Goal: Transaction & Acquisition: Purchase product/service

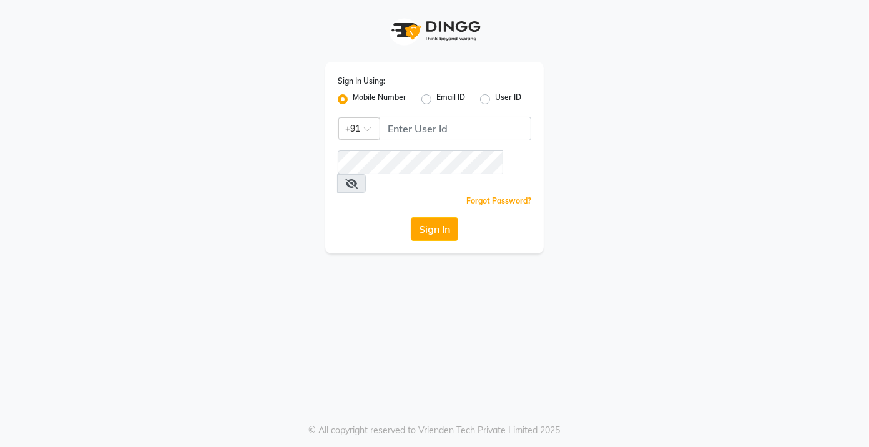
drag, startPoint x: 416, startPoint y: 124, endPoint x: 416, endPoint y: 137, distance: 13.1
click at [416, 135] on div "Sign In Using: Mobile Number Email ID User ID Country Code × +91 Remember me Fo…" at bounding box center [434, 158] width 218 height 192
click at [419, 147] on div "Sign In Using: Mobile Number Email ID User ID Country Code × +91 Remember me Fo…" at bounding box center [434, 158] width 218 height 192
click at [409, 130] on input "Username" at bounding box center [455, 129] width 152 height 24
type input "7022410823"
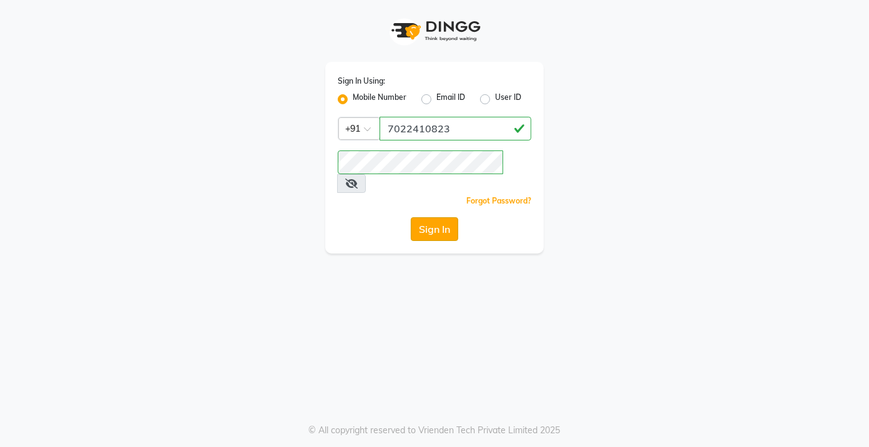
drag, startPoint x: 433, startPoint y: 191, endPoint x: 432, endPoint y: 217, distance: 25.6
click at [432, 217] on div "Sign In Using: Mobile Number Email ID User ID Country Code × [PHONE_NUMBER] Rem…" at bounding box center [434, 158] width 218 height 192
click at [432, 217] on button "Sign In" at bounding box center [434, 229] width 47 height 24
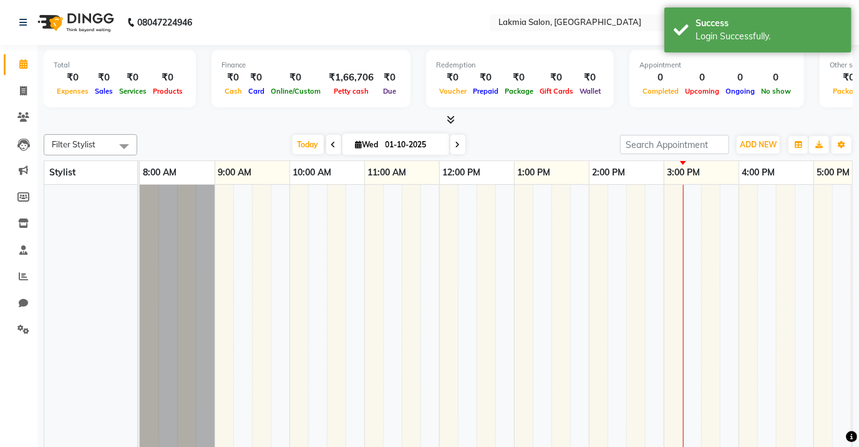
select select "en"
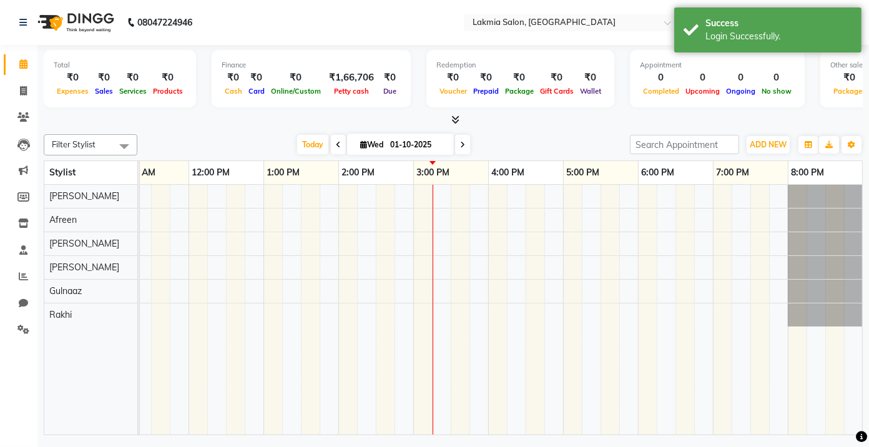
click at [248, 246] on div at bounding box center [375, 310] width 973 height 250
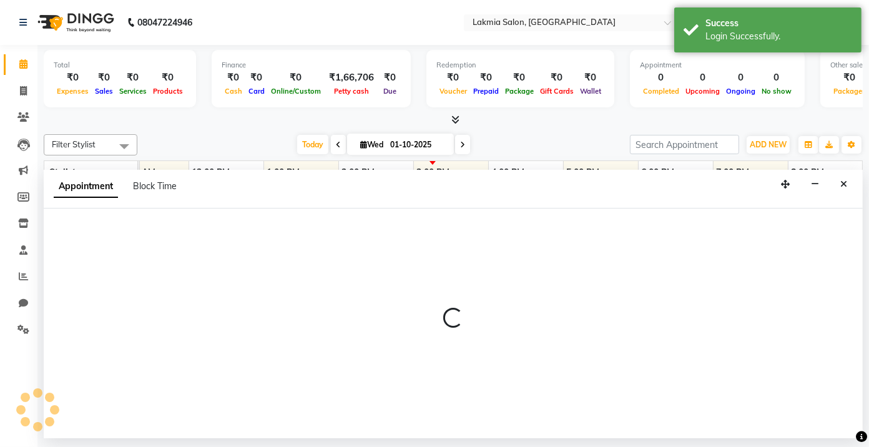
select select "79312"
select select "765"
select select "tentative"
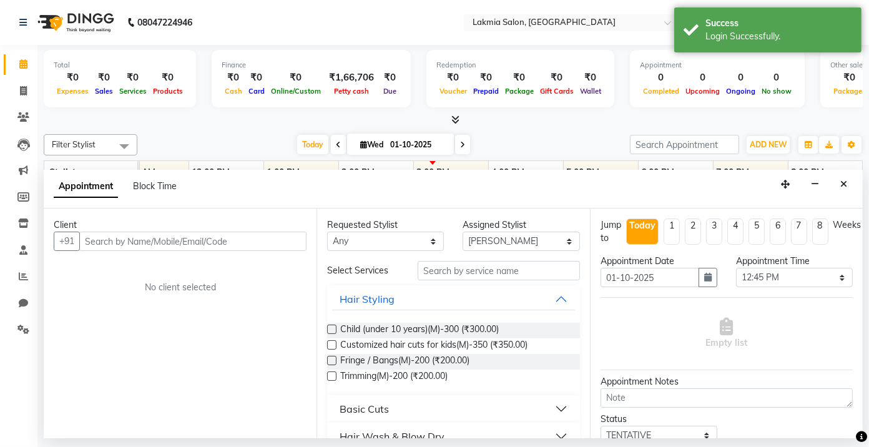
click at [105, 242] on input "text" at bounding box center [192, 240] width 227 height 19
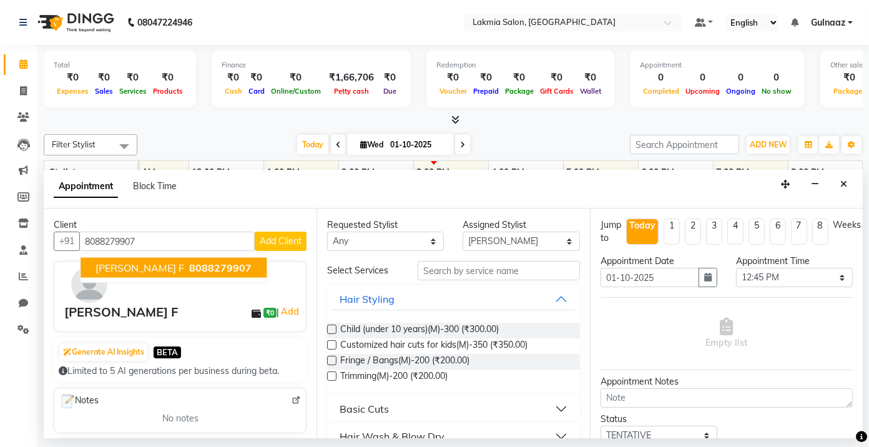
type input "8088279907"
click at [278, 241] on span "Add Client" at bounding box center [281, 240] width 42 height 11
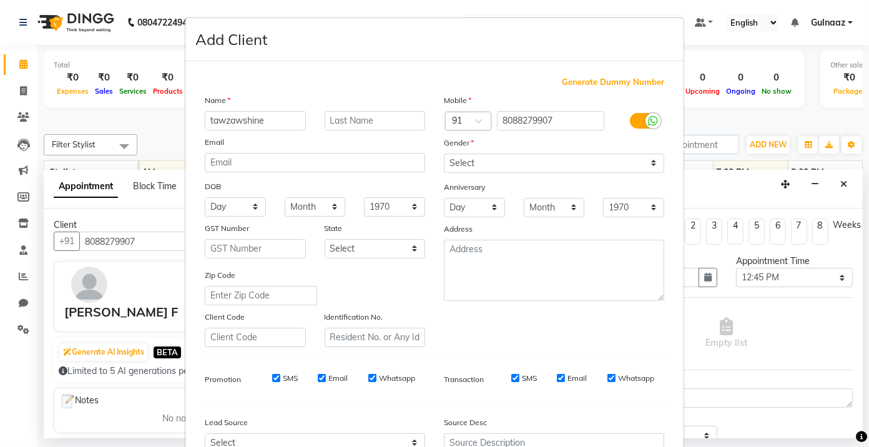
type input "tawzawshine"
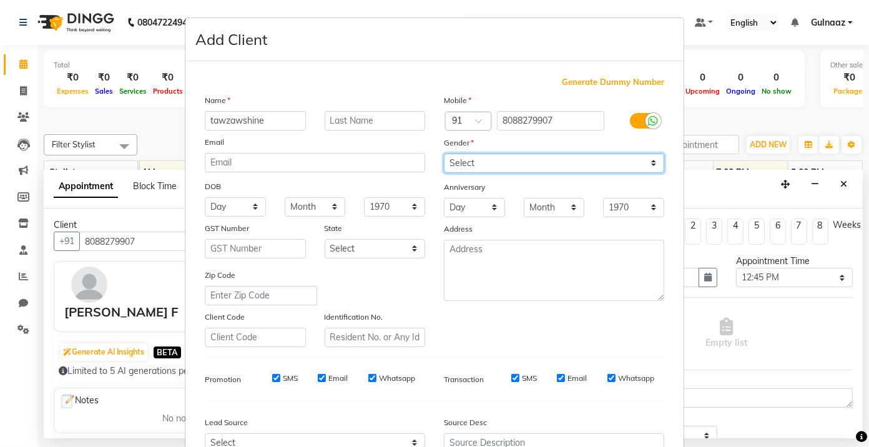
click at [648, 166] on select "Select [DEMOGRAPHIC_DATA] [DEMOGRAPHIC_DATA] Other Prefer Not To Say" at bounding box center [554, 162] width 220 height 19
select select "[DEMOGRAPHIC_DATA]"
click at [444, 153] on select "Select [DEMOGRAPHIC_DATA] [DEMOGRAPHIC_DATA] Other Prefer Not To Say" at bounding box center [554, 162] width 220 height 19
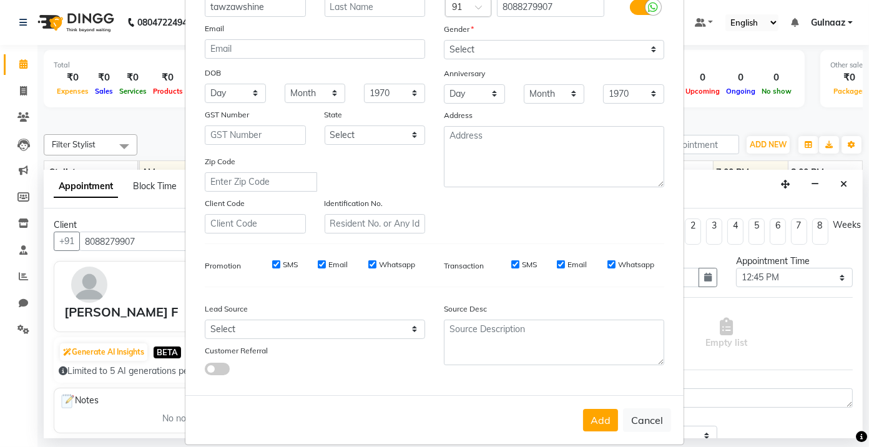
scroll to position [132, 0]
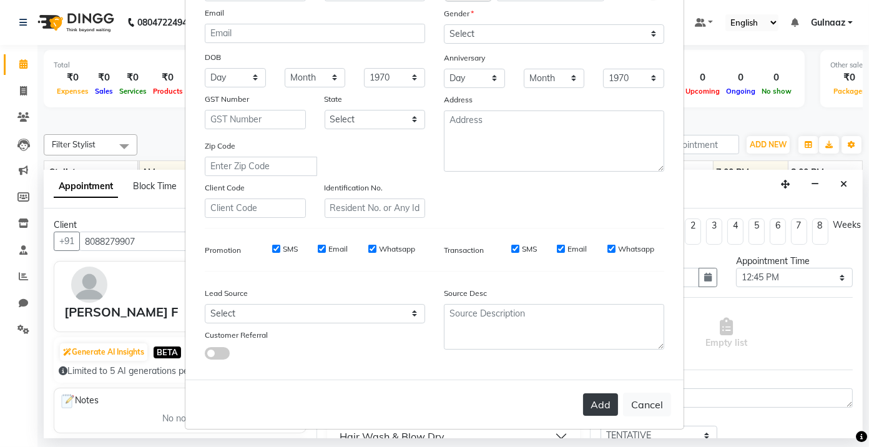
click at [603, 398] on button "Add" at bounding box center [600, 404] width 35 height 22
click at [409, 116] on select "Select [GEOGRAPHIC_DATA] [GEOGRAPHIC_DATA] [GEOGRAPHIC_DATA] [GEOGRAPHIC_DATA] …" at bounding box center [374, 119] width 101 height 19
click at [343, 85] on div "Name tawzawshine Email DOB Day 01 02 03 04 05 06 07 08 09 10 11 12 13 14 15 16 …" at bounding box center [314, 90] width 239 height 253
click at [849, 186] on ngb-modal-window "Add Client Generate Dummy Number Name tawzawshine Email DOB Day 01 02 03 04 05 …" at bounding box center [434, 223] width 869 height 447
click at [844, 178] on ngb-modal-window "Add Client Generate Dummy Number Name tawzawshine Email DOB Day 01 02 03 04 05 …" at bounding box center [434, 223] width 869 height 447
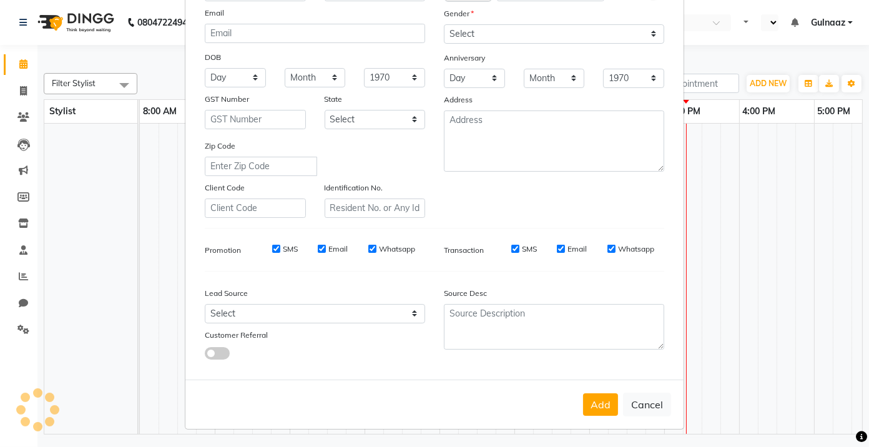
select select "en"
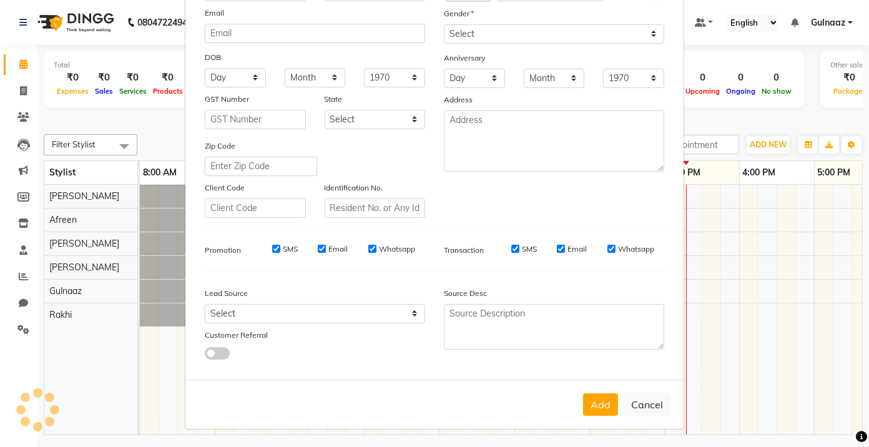
scroll to position [0, 251]
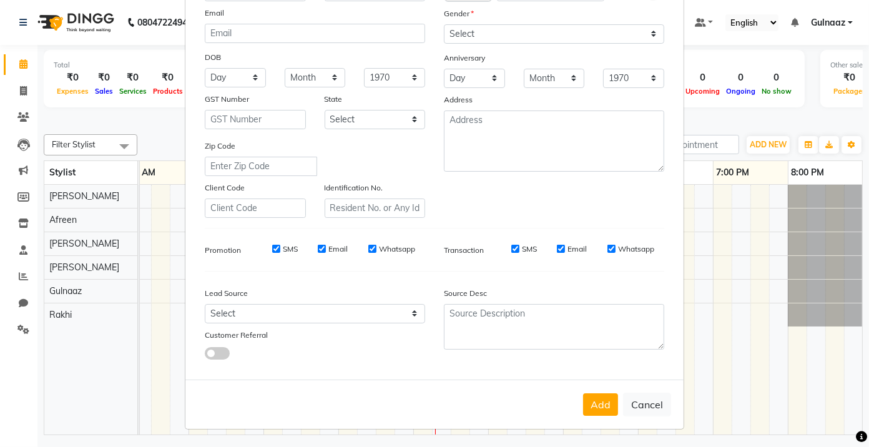
drag, startPoint x: 857, startPoint y: 369, endPoint x: 830, endPoint y: 95, distance: 274.6
click at [827, 97] on ngb-modal-window "Add Client Generate Dummy Number Name tawzawshine Email DOB Day 01 02 03 04 05 …" at bounding box center [434, 223] width 869 height 447
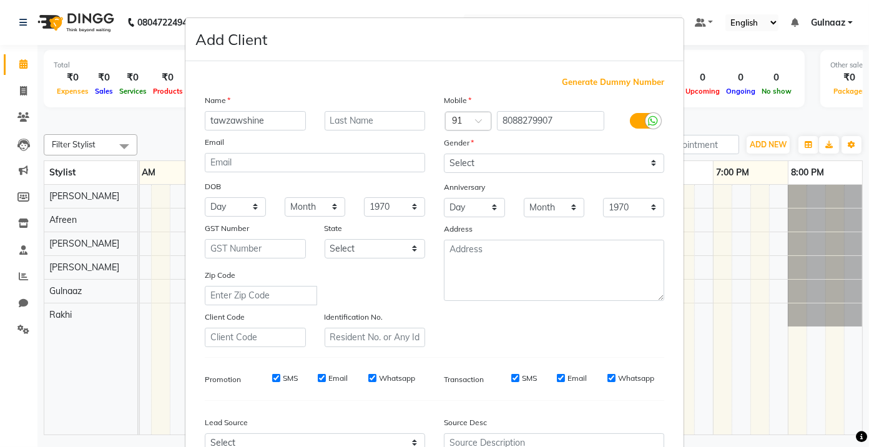
scroll to position [132, 0]
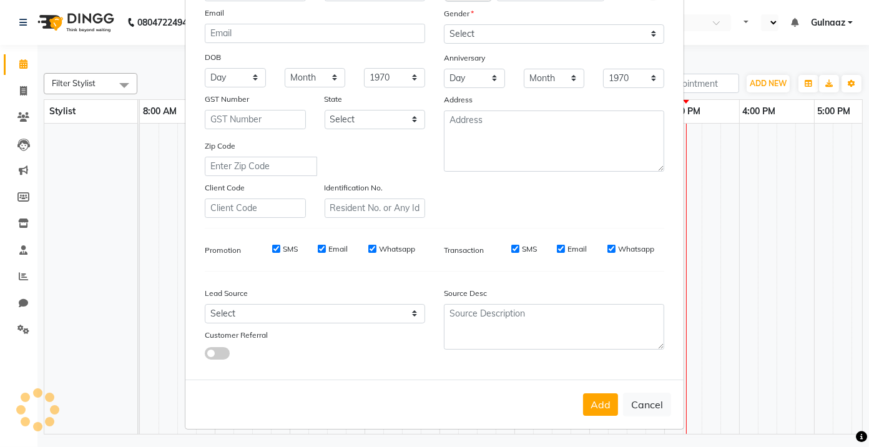
select select "en"
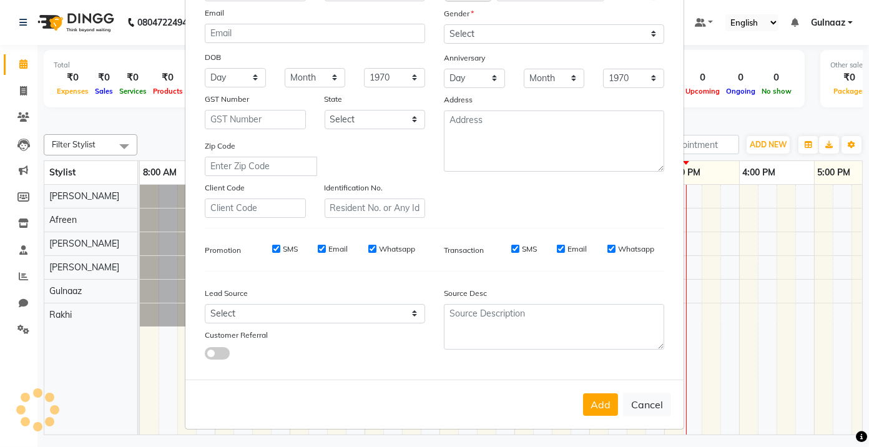
scroll to position [0, 251]
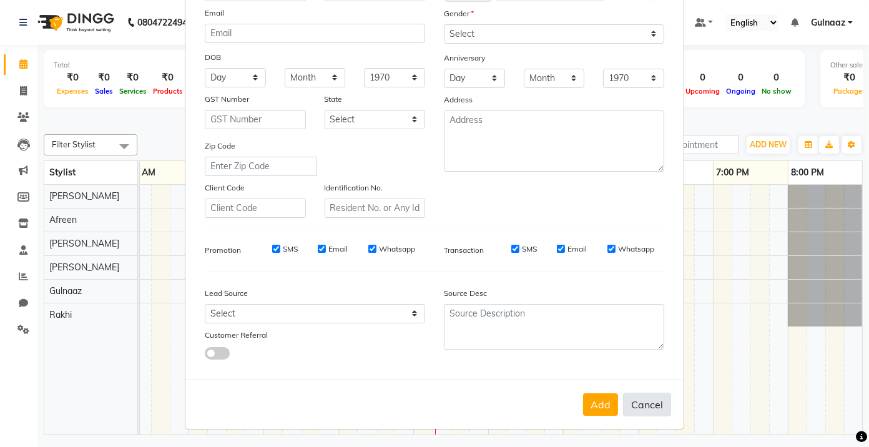
click at [641, 400] on button "Cancel" at bounding box center [647, 404] width 48 height 24
select select
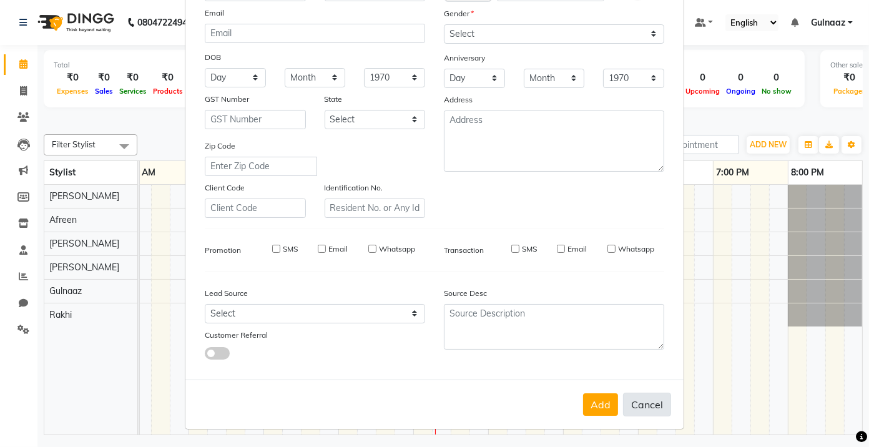
select select
checkbox input "false"
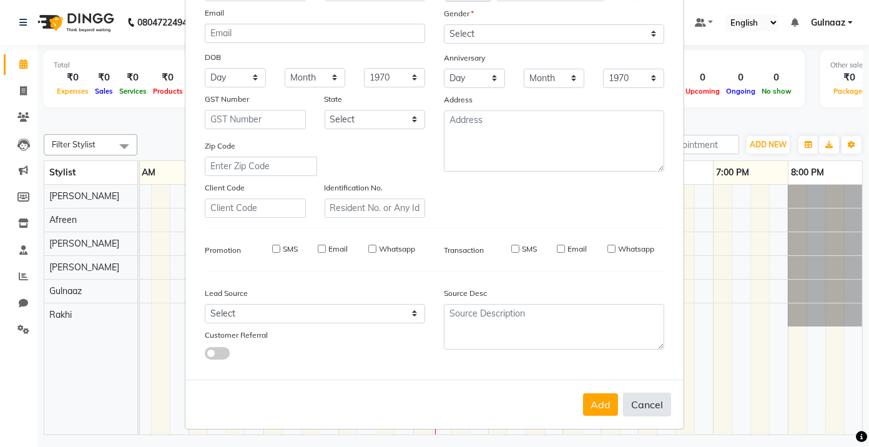
checkbox input "false"
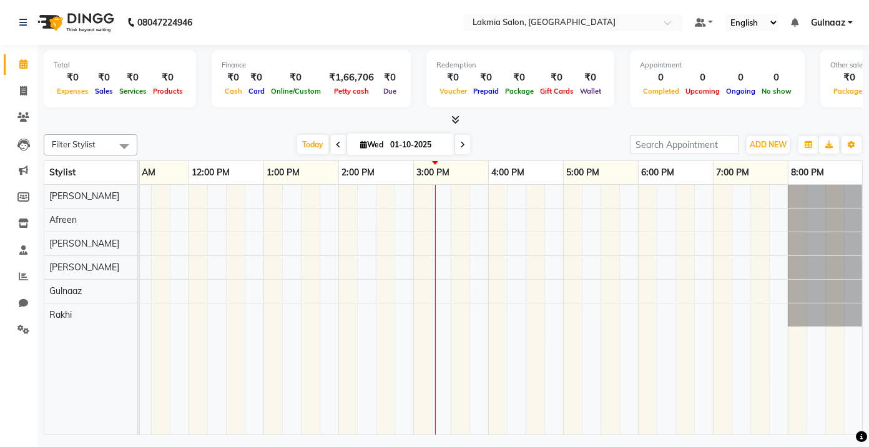
drag, startPoint x: 212, startPoint y: 200, endPoint x: 279, endPoint y: 208, distance: 67.3
click at [279, 208] on tr at bounding box center [375, 310] width 973 height 250
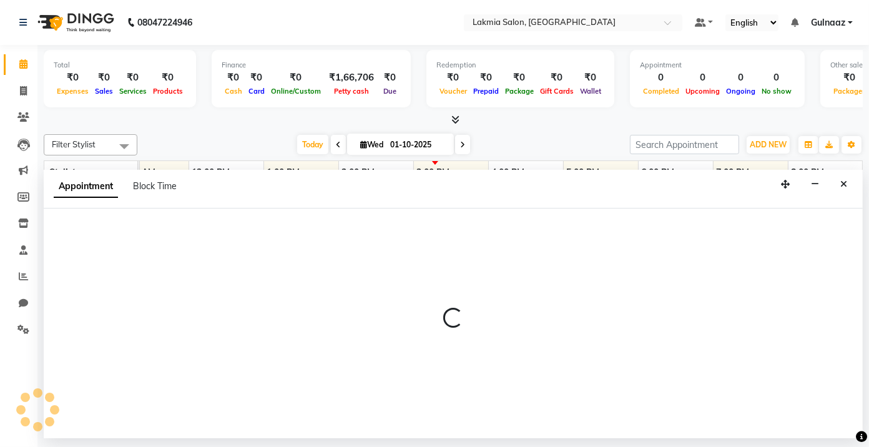
select select "79310"
select select "735"
select select "tentative"
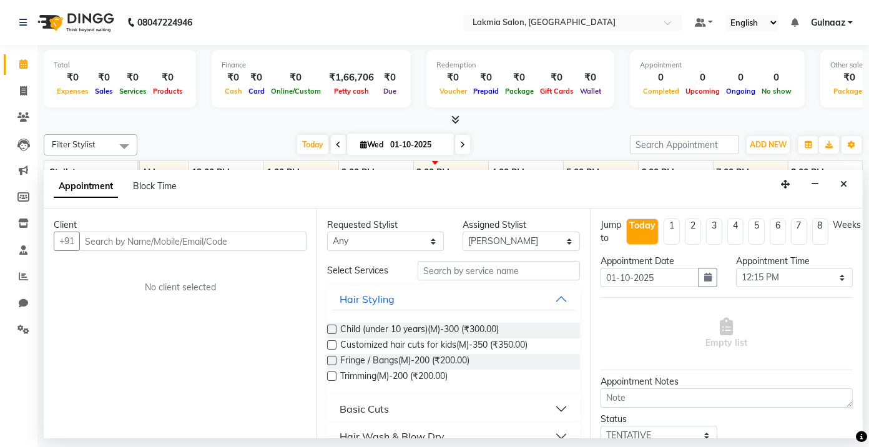
click at [181, 246] on input "text" at bounding box center [192, 240] width 227 height 19
click at [169, 240] on input "text" at bounding box center [192, 240] width 227 height 19
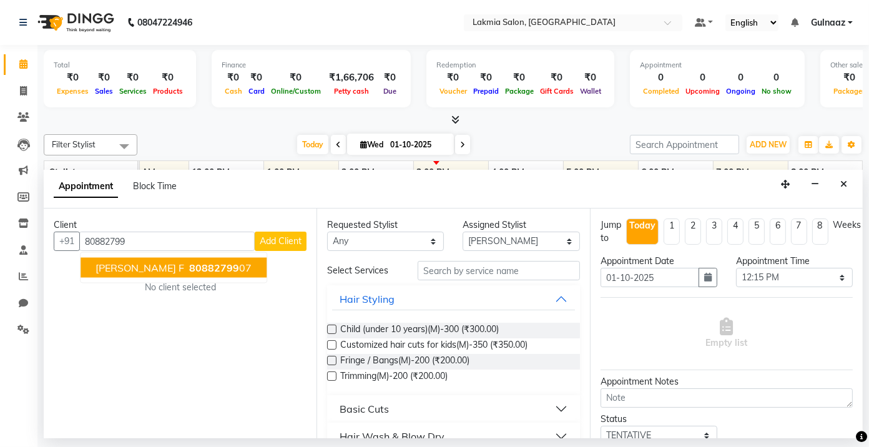
click at [112, 266] on span "[PERSON_NAME] F" at bounding box center [139, 267] width 89 height 12
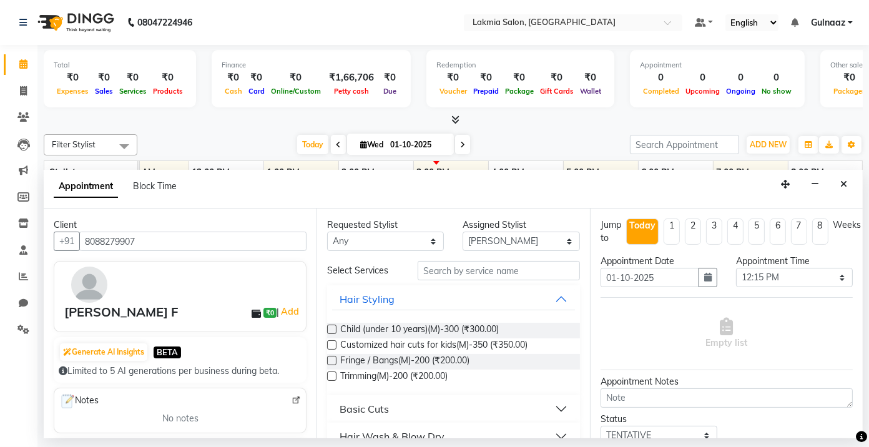
type input "8088279907"
click at [451, 275] on input "text" at bounding box center [498, 270] width 162 height 19
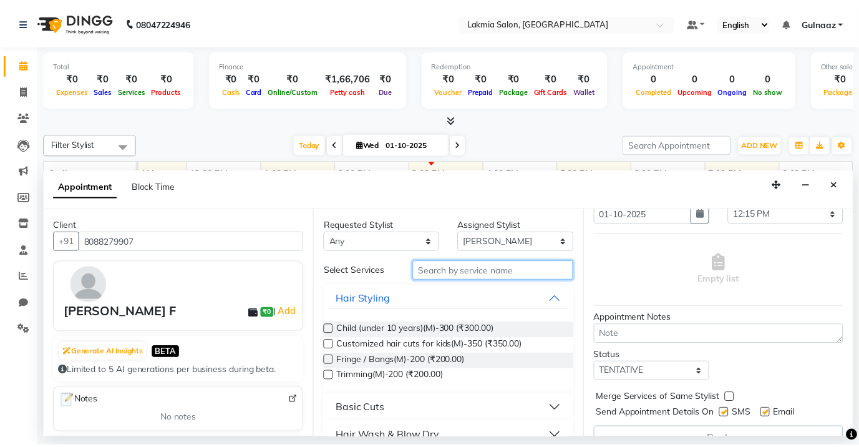
scroll to position [86, 0]
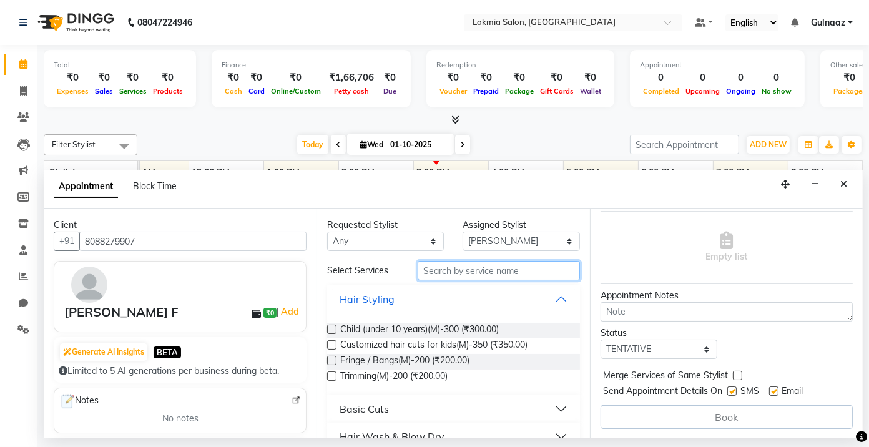
click at [454, 274] on input "text" at bounding box center [498, 270] width 162 height 19
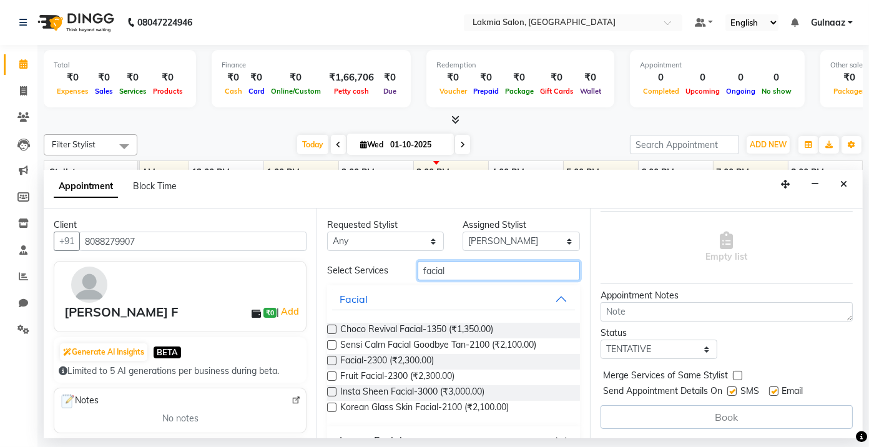
type input "facial"
click at [331, 329] on label at bounding box center [331, 328] width 9 height 9
click at [331, 329] on input "checkbox" at bounding box center [331, 330] width 8 height 8
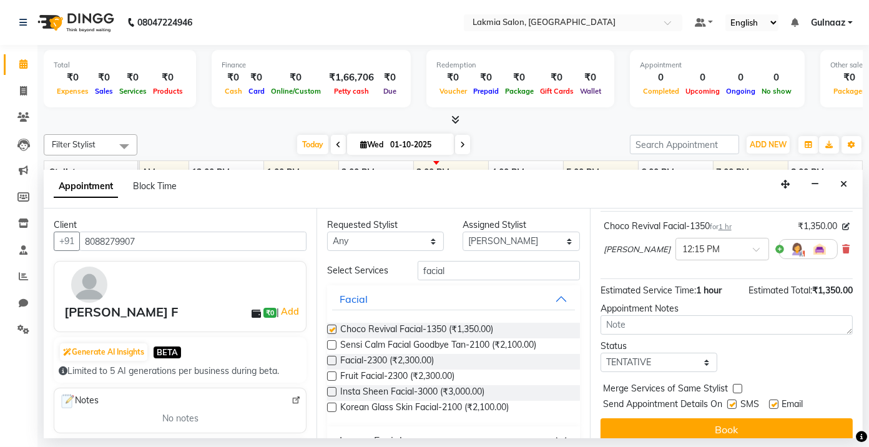
checkbox input "false"
click at [855, 429] on span at bounding box center [860, 436] width 11 height 14
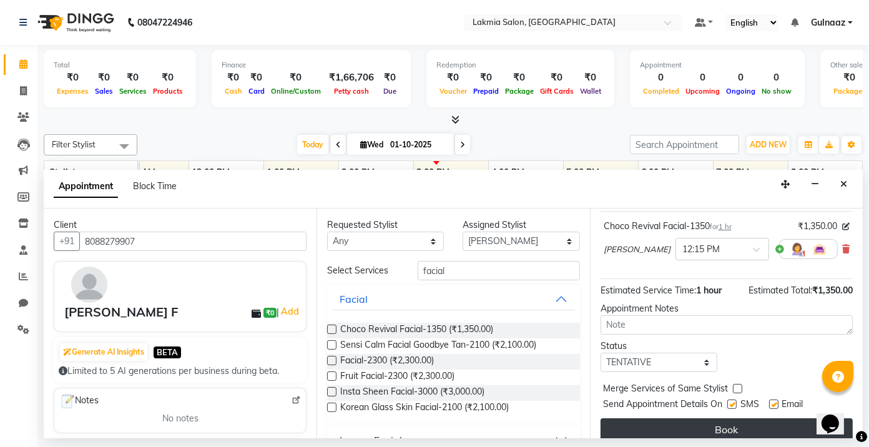
click at [736, 429] on button "Book" at bounding box center [726, 429] width 252 height 22
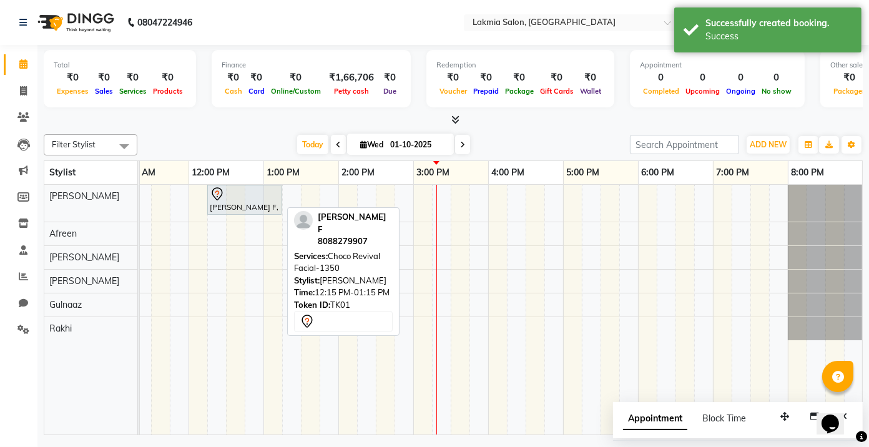
click at [246, 195] on div at bounding box center [244, 194] width 69 height 15
select select "7"
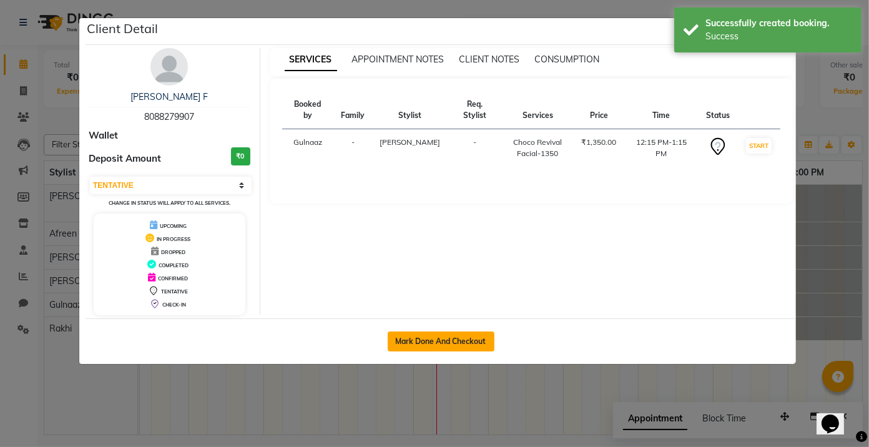
click at [477, 340] on button "Mark Done And Checkout" at bounding box center [440, 341] width 107 height 20
select select "8235"
select select "service"
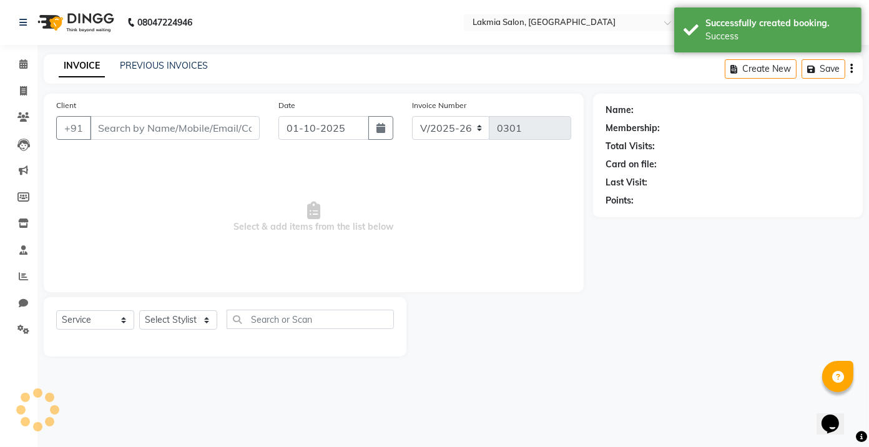
select select "3"
type input "8088279907"
select select "79310"
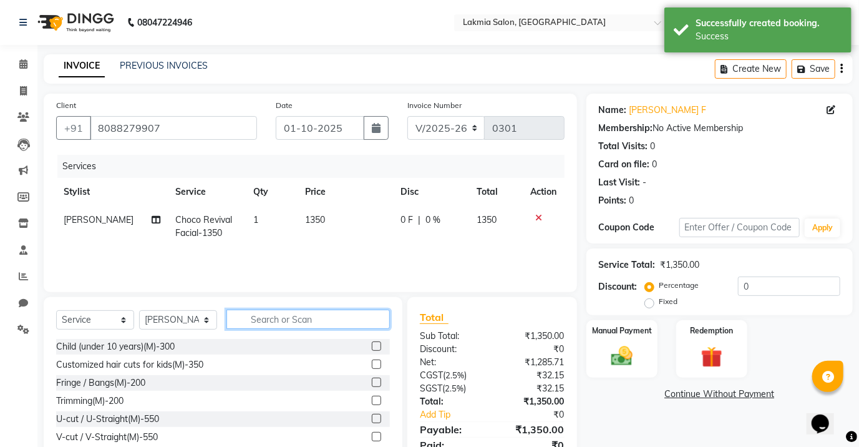
click at [285, 317] on input "text" at bounding box center [308, 318] width 163 height 19
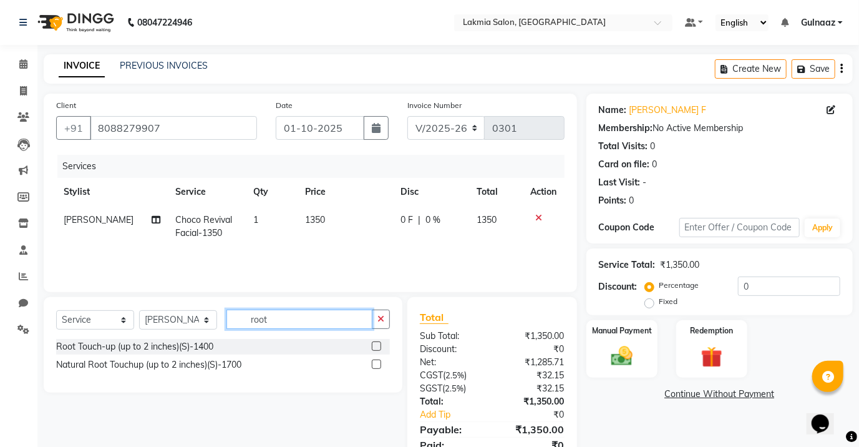
type input "root"
click at [429, 223] on span "0 %" at bounding box center [433, 219] width 15 height 13
select select "79310"
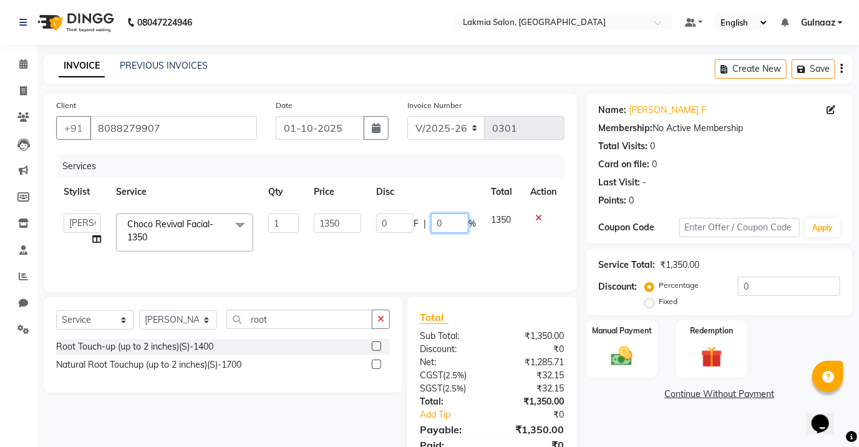
click at [444, 227] on input "0" at bounding box center [449, 222] width 37 height 19
type input "0"
type input "10"
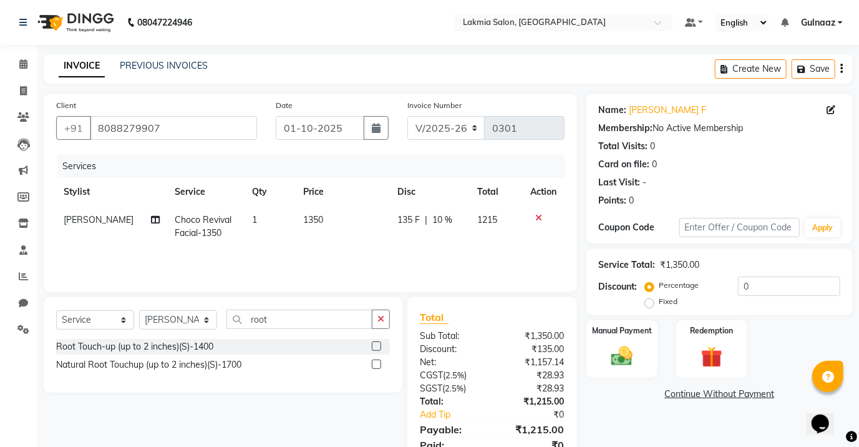
click at [375, 341] on label at bounding box center [376, 345] width 9 height 9
click at [375, 343] on input "checkbox" at bounding box center [376, 347] width 8 height 8
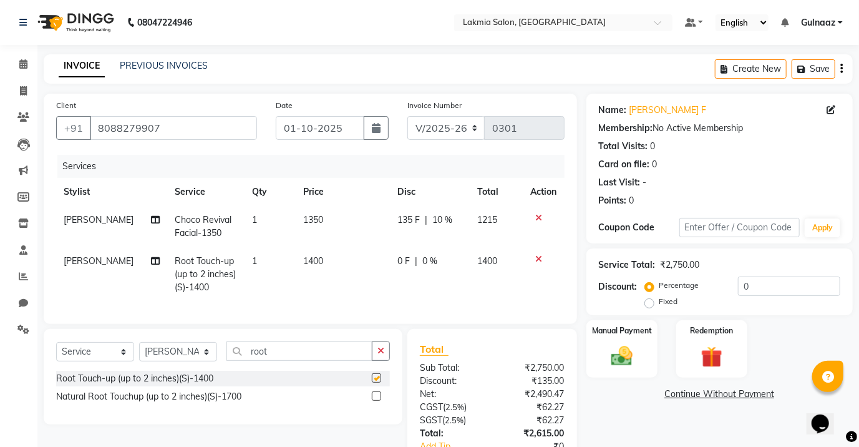
checkbox input "false"
click at [307, 260] on span "1400" at bounding box center [313, 260] width 20 height 11
select select "79310"
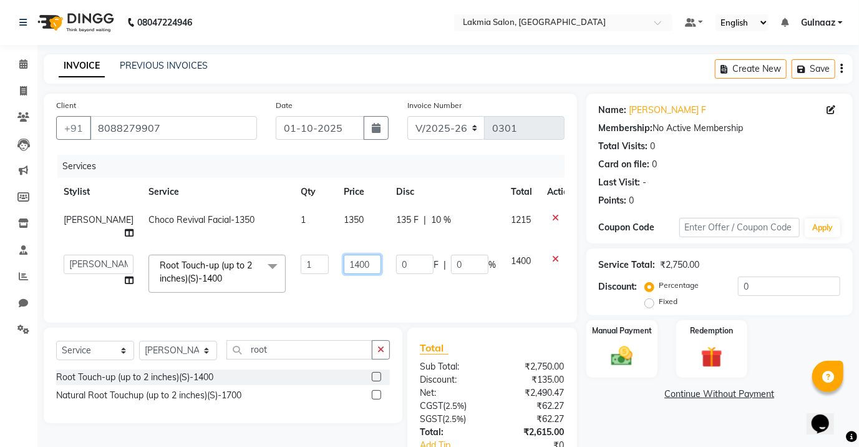
click at [344, 255] on input "1400" at bounding box center [362, 264] width 37 height 19
type input "1300"
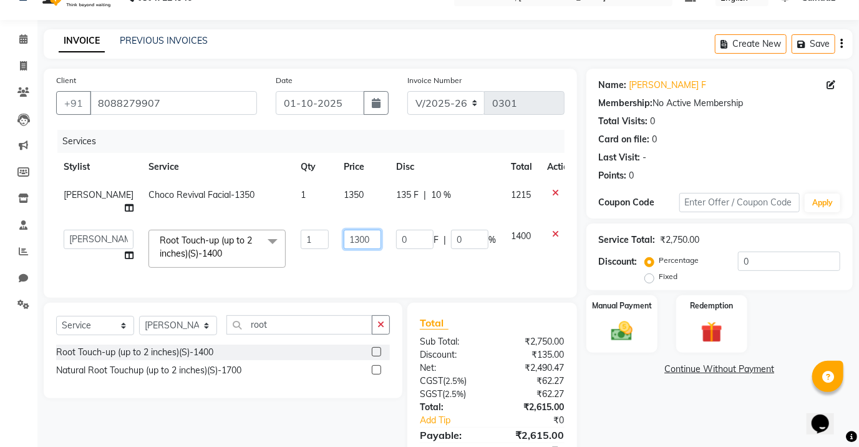
scroll to position [79, 0]
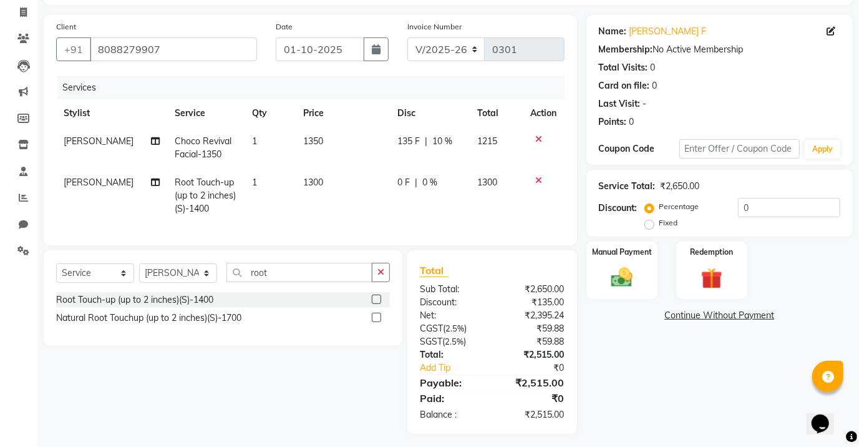
click at [512, 172] on td "1300" at bounding box center [497, 195] width 54 height 54
select select "79310"
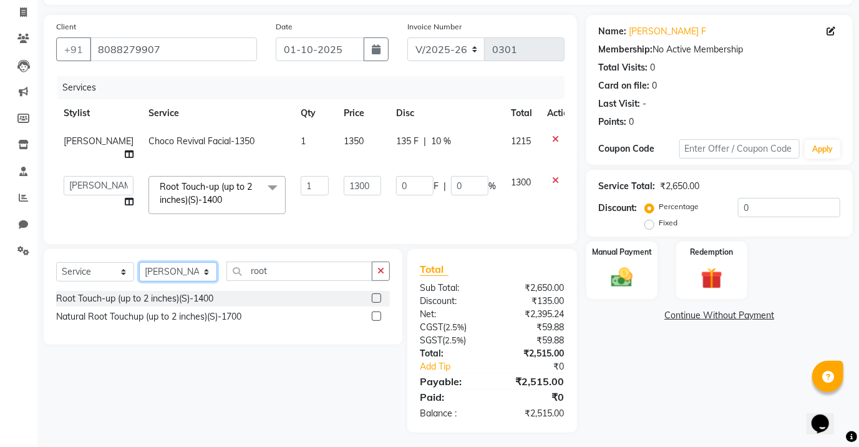
click at [205, 269] on select "Select Stylist [PERSON_NAME] [PERSON_NAME] Rakhi [PERSON_NAME]" at bounding box center [178, 271] width 78 height 19
select select "79312"
click at [139, 262] on select "Select Stylist [PERSON_NAME] [PERSON_NAME] Rakhi [PERSON_NAME]" at bounding box center [178, 271] width 78 height 19
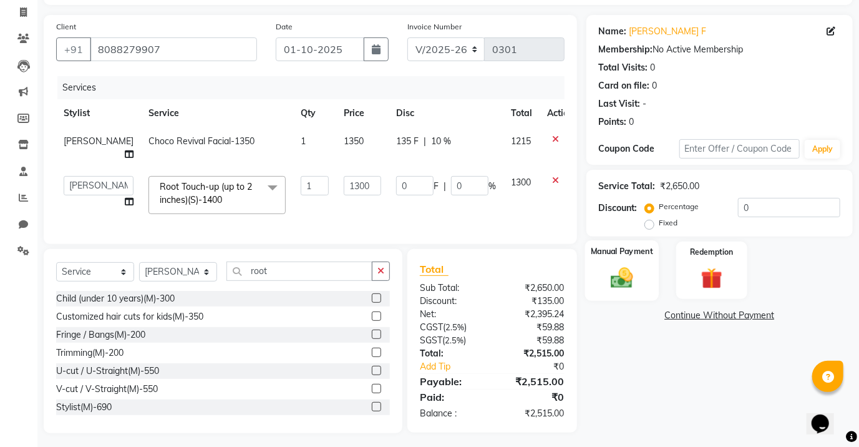
click at [620, 268] on img at bounding box center [622, 278] width 36 height 26
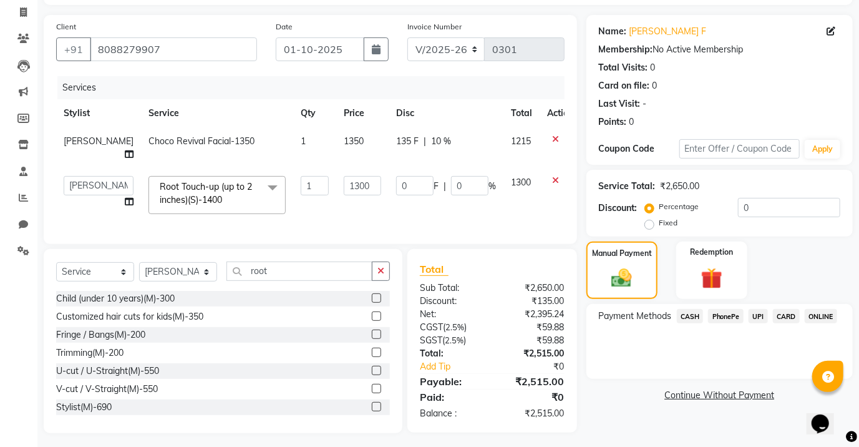
click at [722, 317] on span "PhonePe" at bounding box center [726, 316] width 36 height 14
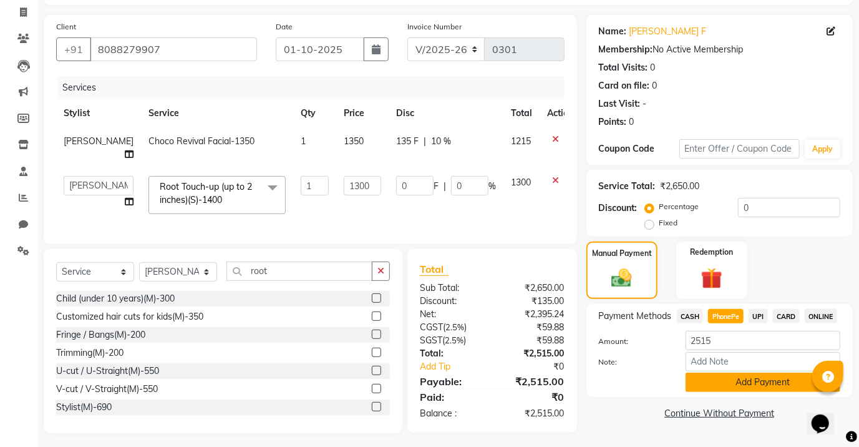
click at [754, 379] on button "Add Payment" at bounding box center [763, 382] width 155 height 19
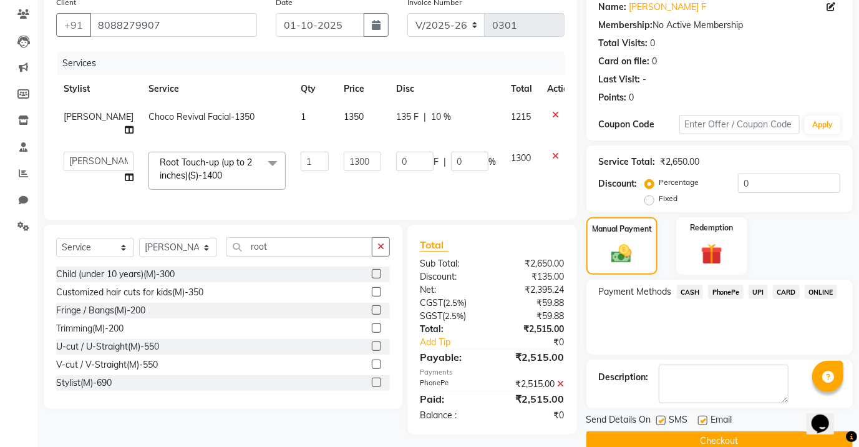
scroll to position [125, 0]
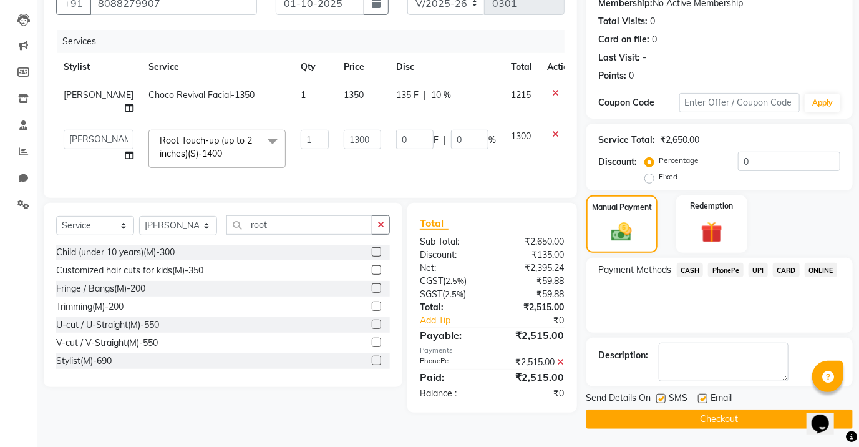
click at [701, 397] on label at bounding box center [702, 398] width 9 height 9
click at [701, 397] on input "checkbox" at bounding box center [702, 399] width 8 height 8
checkbox input "false"
click at [699, 417] on button "Checkout" at bounding box center [720, 418] width 266 height 19
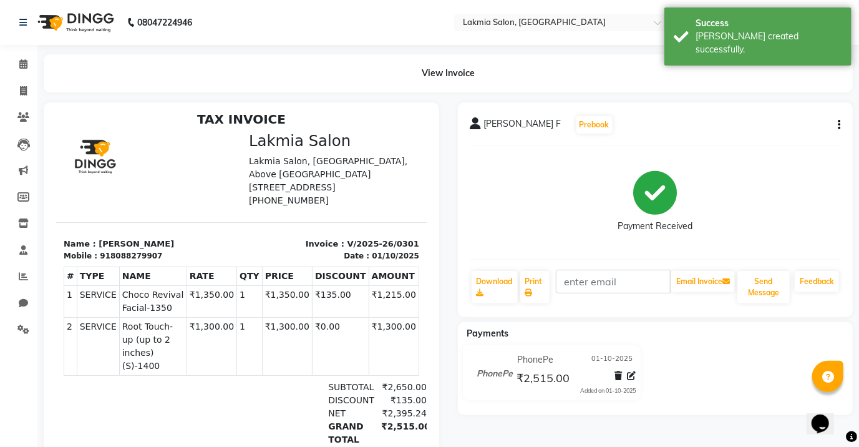
scroll to position [9, 0]
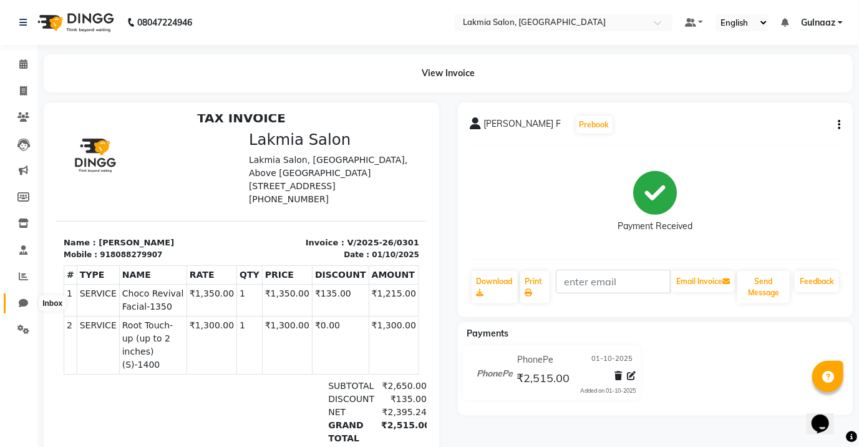
click at [28, 303] on span at bounding box center [23, 303] width 22 height 14
select select "100"
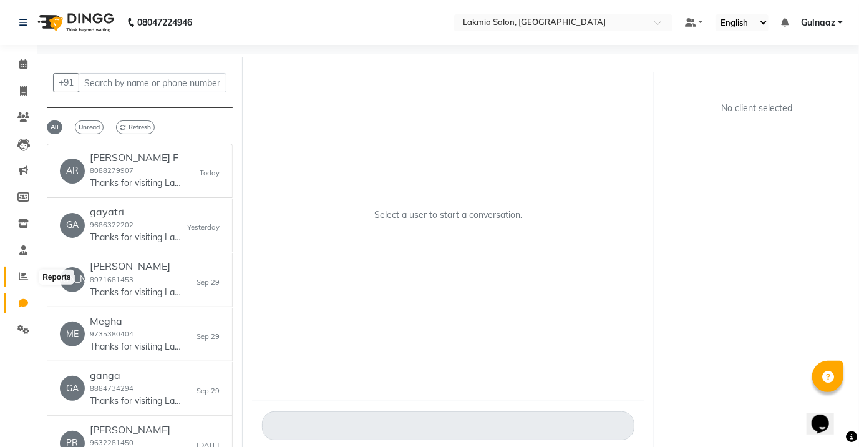
click at [22, 271] on span at bounding box center [23, 277] width 22 height 14
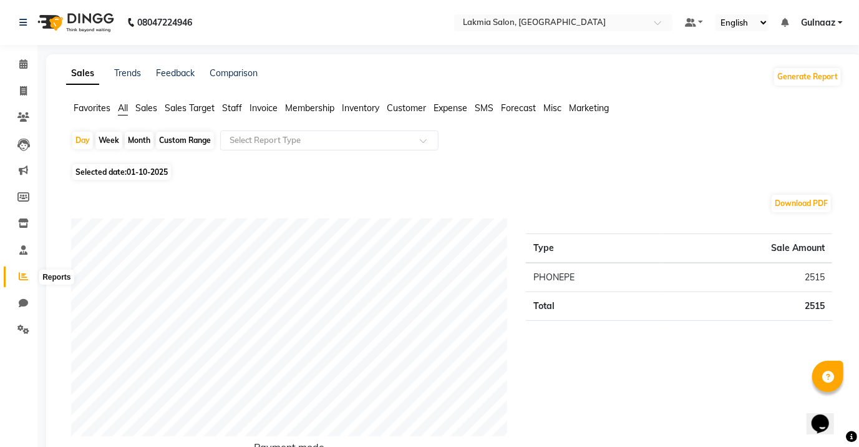
click at [22, 277] on icon at bounding box center [23, 275] width 9 height 9
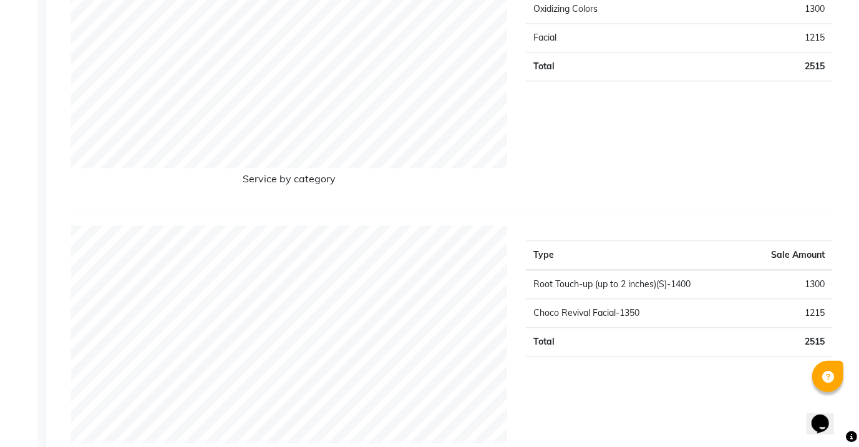
scroll to position [1214, 0]
